Goal: Task Accomplishment & Management: Use online tool/utility

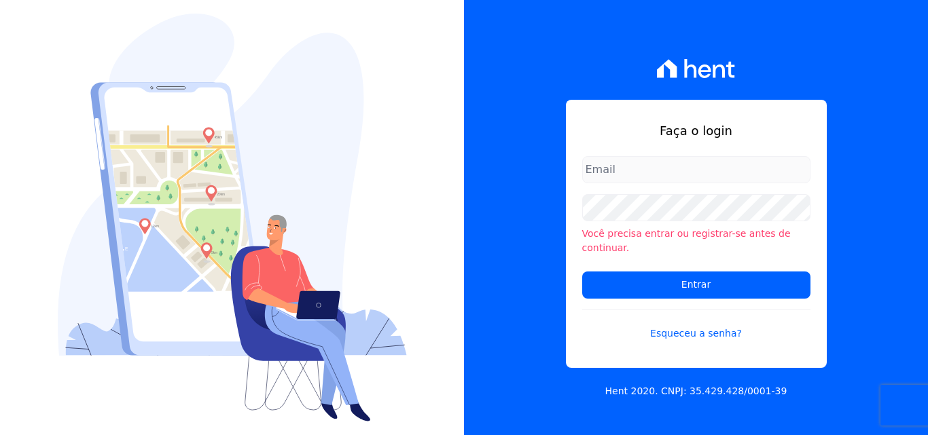
type input "[PERSON_NAME][EMAIL_ADDRESS][PERSON_NAME][DOMAIN_NAME]"
click at [765, 177] on input "[PERSON_NAME][EMAIL_ADDRESS][PERSON_NAME][DOMAIN_NAME]" at bounding box center [696, 169] width 228 height 27
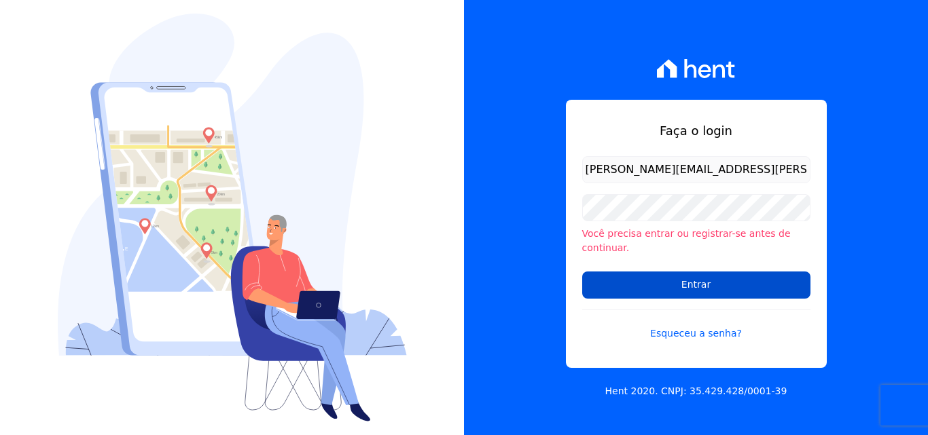
click at [717, 281] on input "Entrar" at bounding box center [696, 285] width 228 height 27
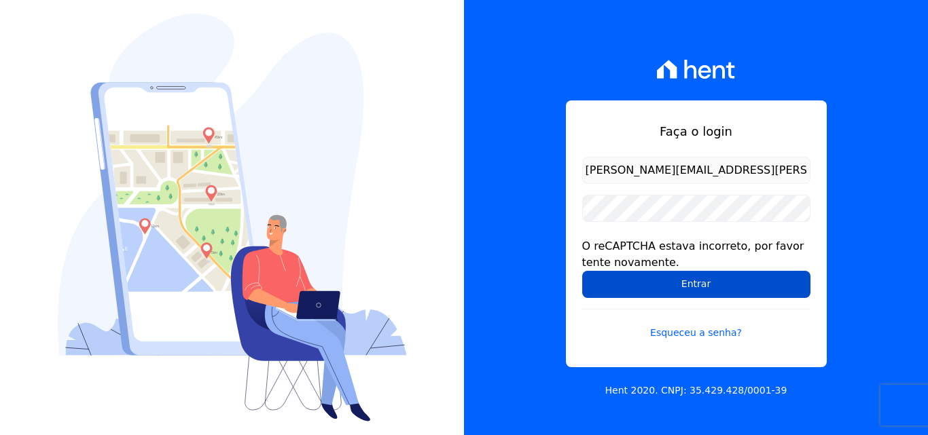
click at [695, 285] on input "Entrar" at bounding box center [696, 284] width 228 height 27
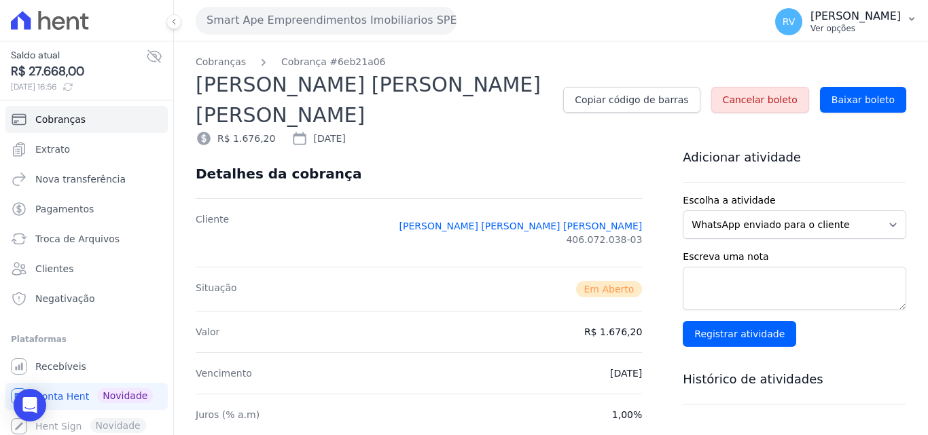
click at [845, 14] on p "Rodrigo Villalva" at bounding box center [855, 17] width 90 height 14
click at [836, 23] on p "Ver opções" at bounding box center [855, 28] width 90 height 11
click at [910, 18] on icon "button" at bounding box center [911, 19] width 5 height 3
click at [833, 19] on p "Rodrigo Villalva" at bounding box center [855, 17] width 90 height 14
click at [842, 14] on p "Rodrigo Villalva" at bounding box center [855, 17] width 90 height 14
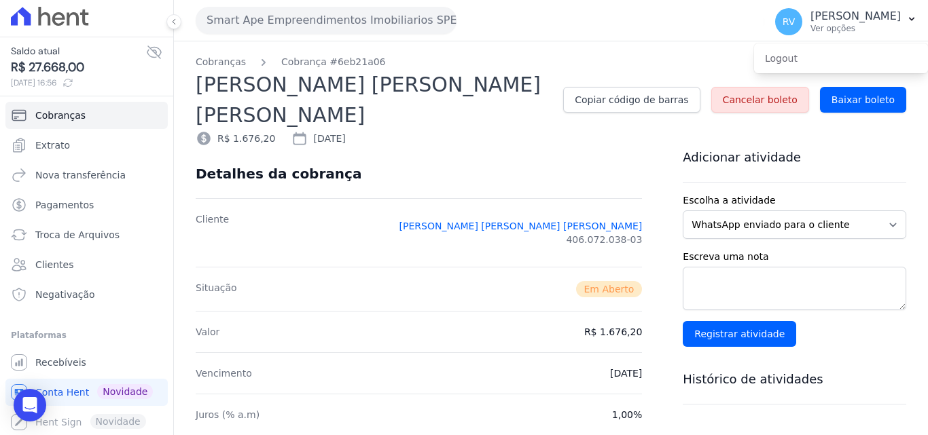
scroll to position [5, 0]
click at [58, 355] on link "Recebíveis" at bounding box center [86, 361] width 162 height 27
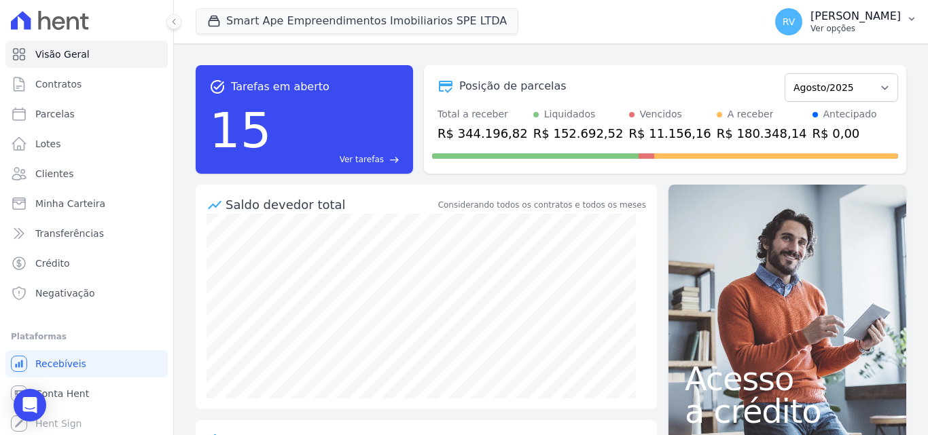
click at [840, 20] on p "Rodrigo Villalva" at bounding box center [855, 17] width 90 height 14
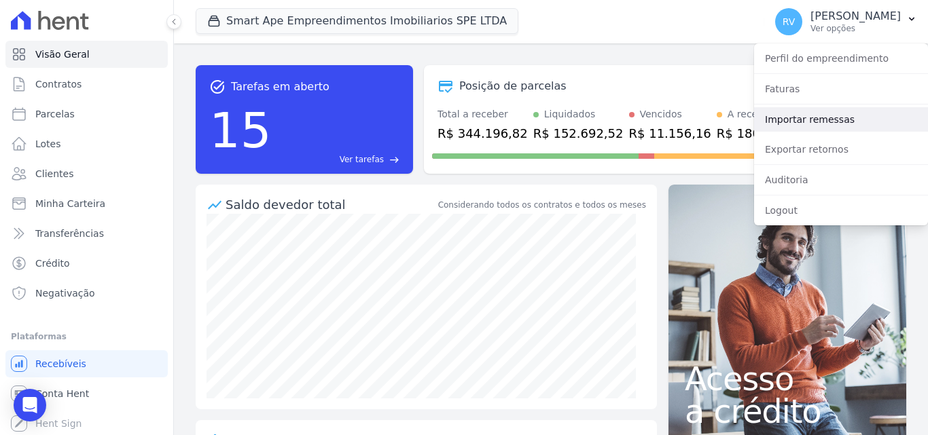
click at [797, 124] on link "Importar remessas" at bounding box center [841, 119] width 174 height 24
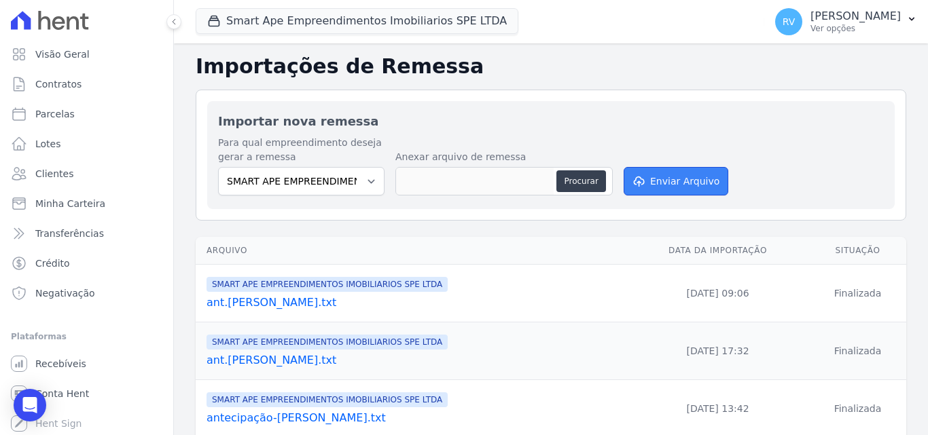
click at [649, 173] on button "Enviar Arquivo" at bounding box center [676, 181] width 105 height 29
click at [584, 183] on button "Procurar" at bounding box center [580, 181] width 49 height 22
type input "ANTECIPAÇÃO SMART APE.txt"
click at [677, 181] on button "Enviar Arquivo" at bounding box center [676, 181] width 105 height 29
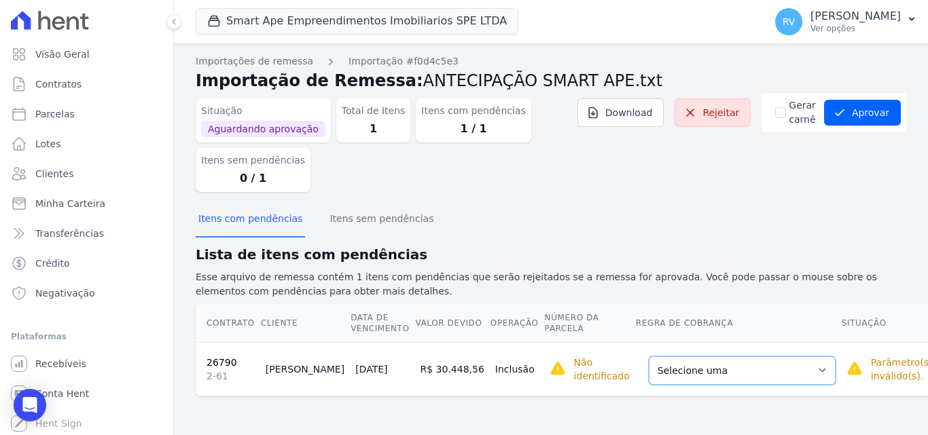
click at [721, 376] on select "Selecione uma Nova Parcela Avulsa Parcela Avulsa Existente Parcela Normal (1 X …" at bounding box center [742, 371] width 187 height 29
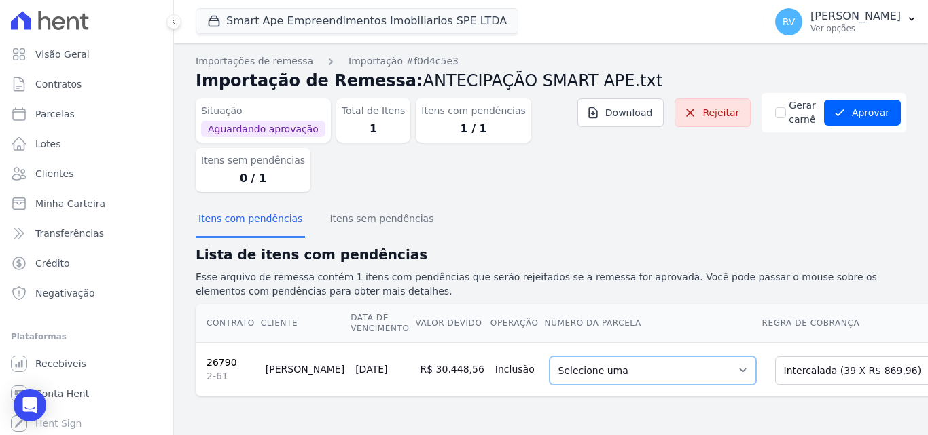
click at [634, 363] on select "Selecione uma 5 - 20/09/2025 - R$ 869,96 - Agendado 6 - 20/10/2025 - R$ 869,96 …" at bounding box center [652, 371] width 206 height 29
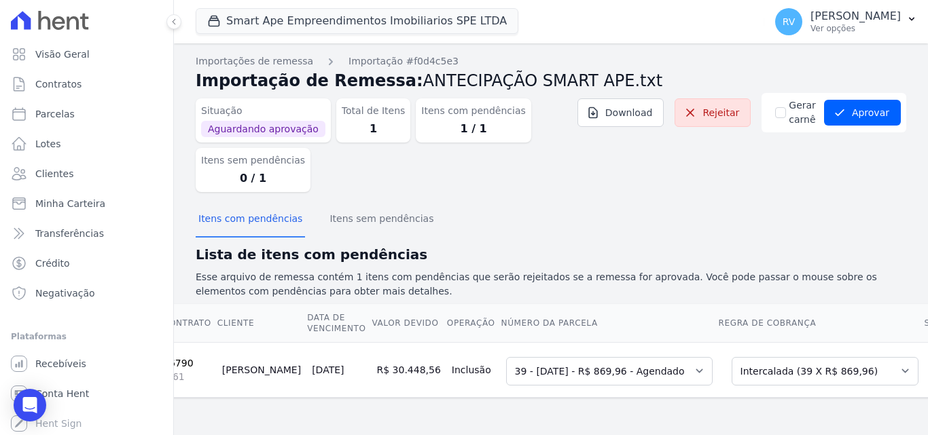
scroll to position [0, 67]
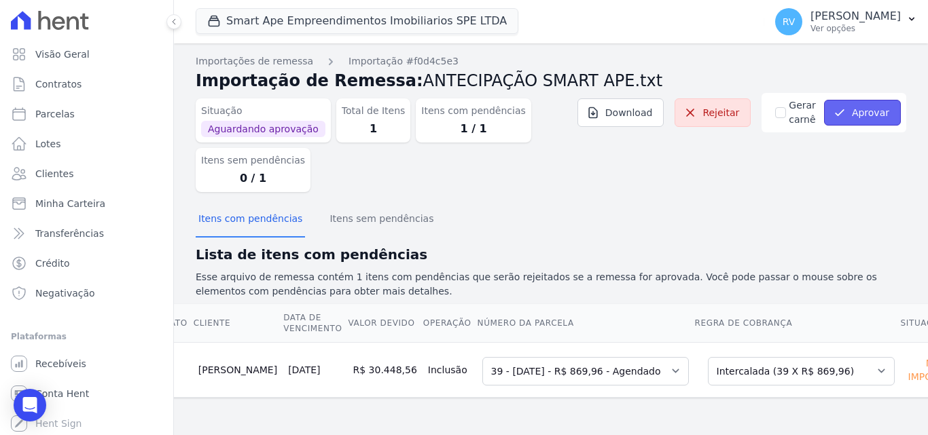
click at [856, 103] on button "Aprovar" at bounding box center [862, 113] width 77 height 26
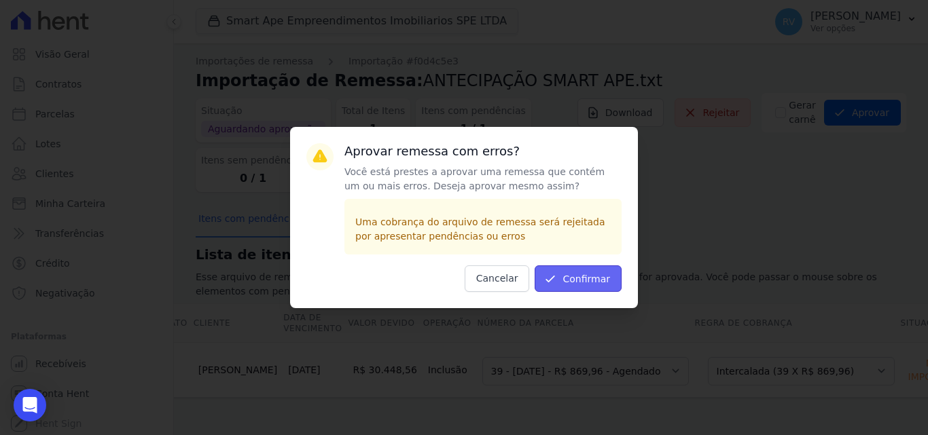
click at [590, 281] on button "Confirmar" at bounding box center [578, 279] width 87 height 26
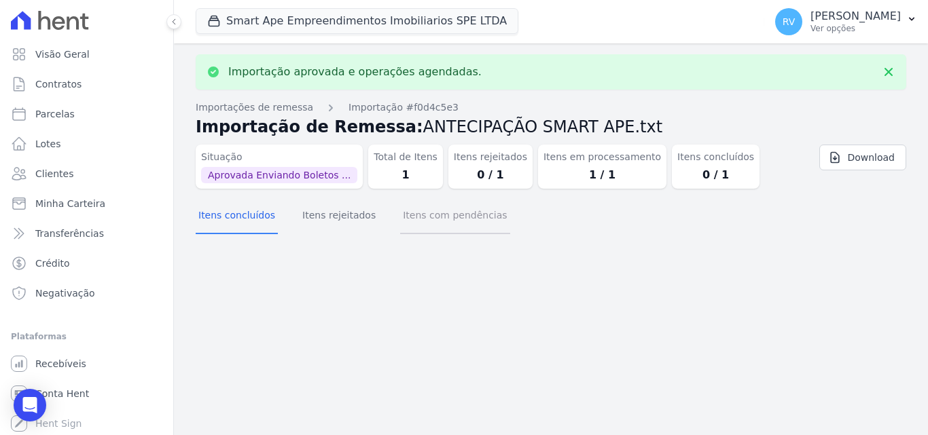
click at [429, 227] on button "Itens com pendências" at bounding box center [454, 216] width 109 height 35
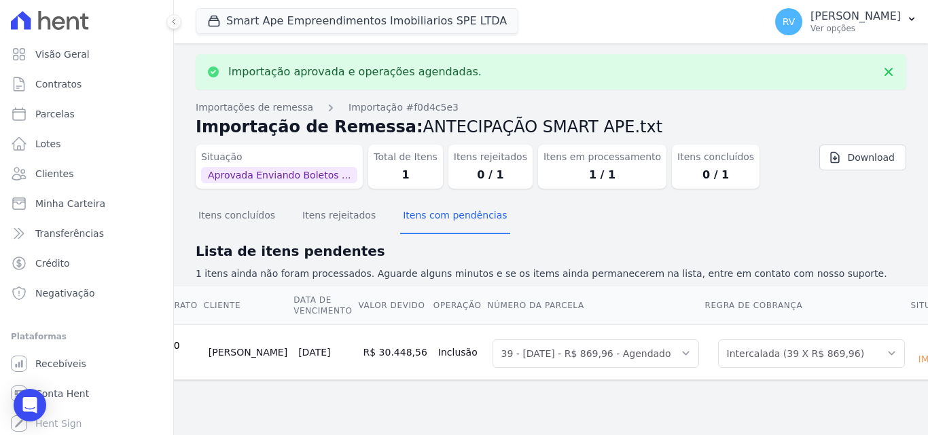
scroll to position [0, 0]
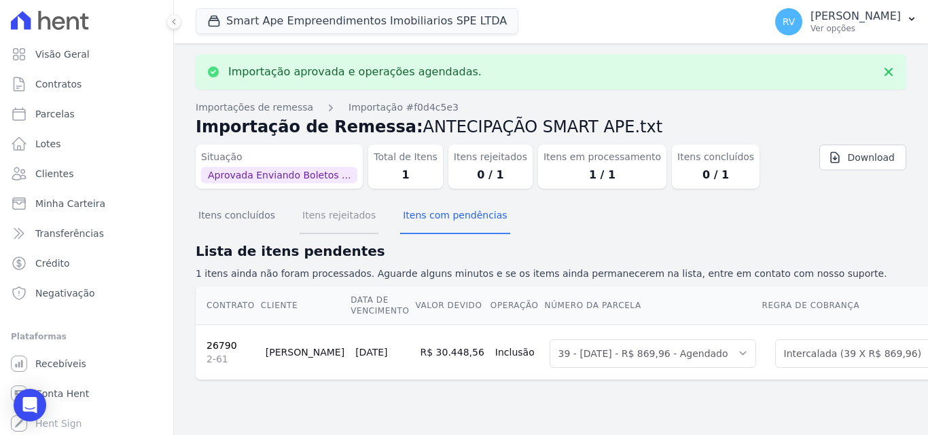
click at [330, 219] on button "Itens rejeitados" at bounding box center [339, 216] width 79 height 35
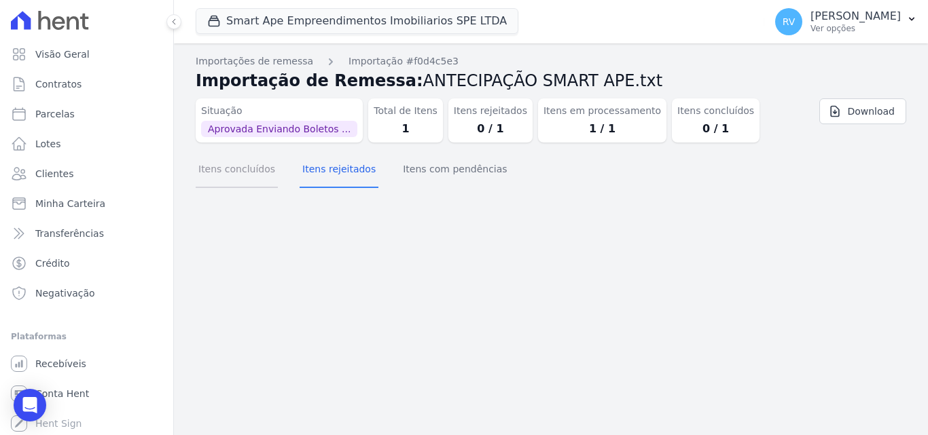
click at [239, 171] on button "Itens concluídos" at bounding box center [237, 170] width 82 height 35
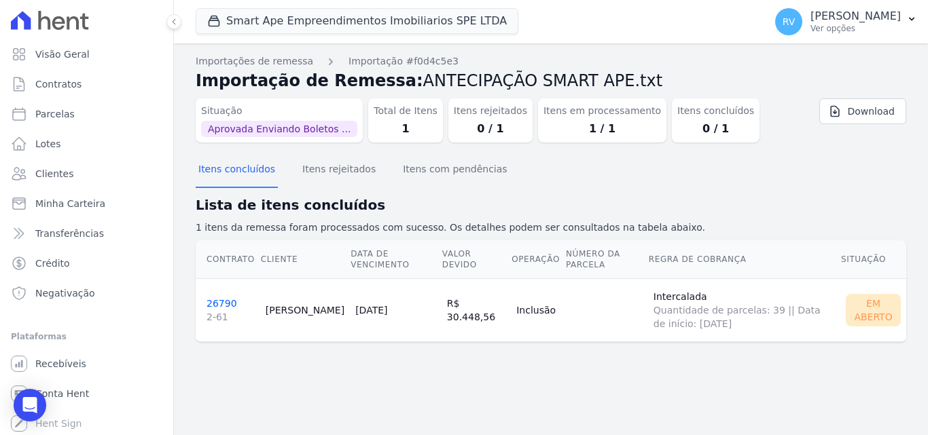
click at [223, 303] on link "26790 2-61" at bounding box center [230, 311] width 48 height 26
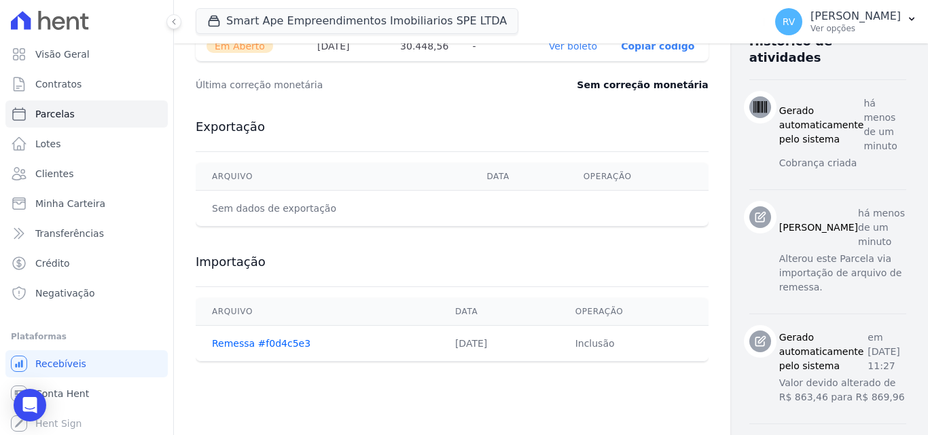
scroll to position [475, 0]
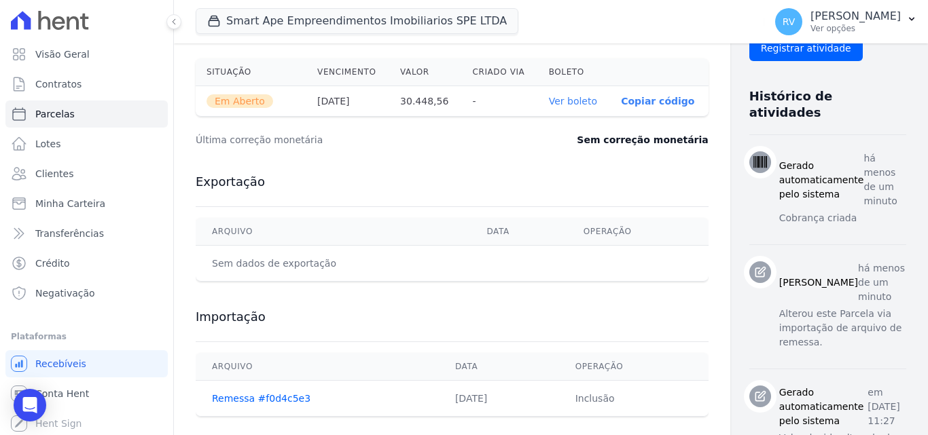
click at [549, 107] on link "Ver boleto" at bounding box center [573, 101] width 48 height 11
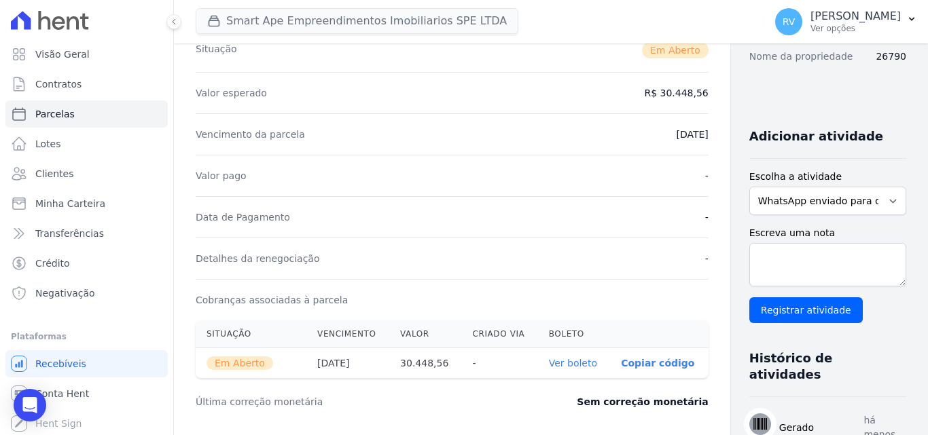
scroll to position [204, 0]
